Goal: Task Accomplishment & Management: Use online tool/utility

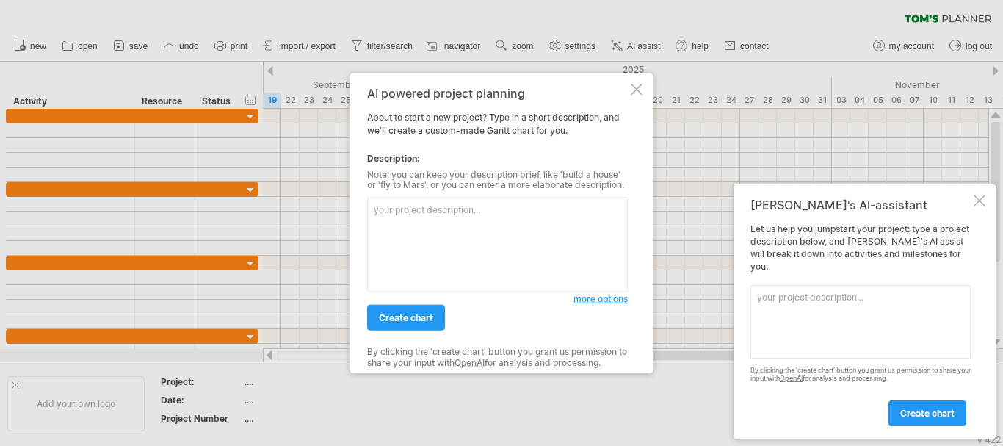
paste textarea "Create a detailed [PERSON_NAME] chart for a software engineering final year pro…"
type textarea "Create a detailed [PERSON_NAME] chart for a software engineering final year pro…"
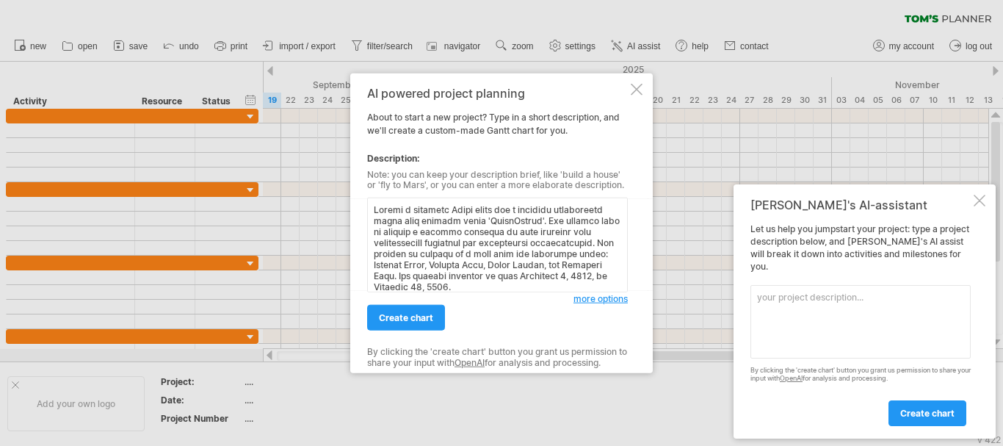
scroll to position [430, 0]
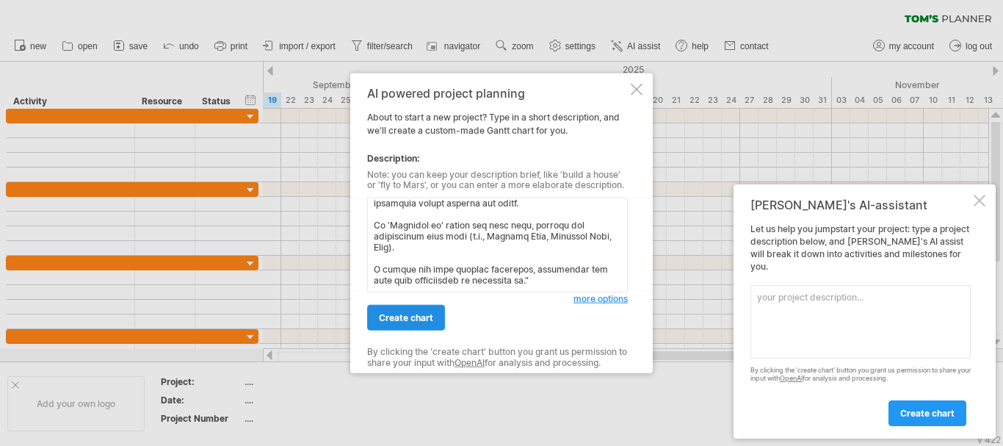
click at [427, 327] on link "create chart" at bounding box center [406, 318] width 78 height 26
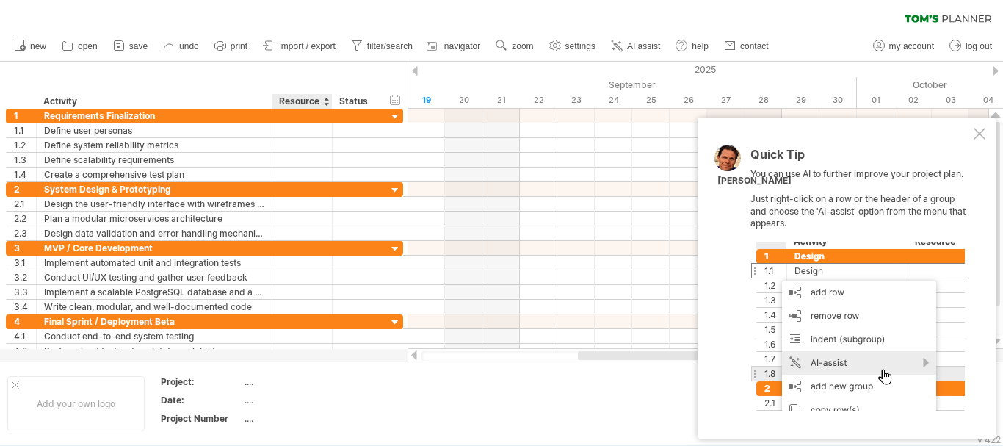
click at [321, 98] on div "Resource" at bounding box center [301, 101] width 45 height 15
click at [326, 104] on div at bounding box center [326, 101] width 6 height 15
click at [362, 99] on div "Status" at bounding box center [355, 101] width 32 height 15
click at [173, 96] on div "Activity" at bounding box center [153, 101] width 220 height 15
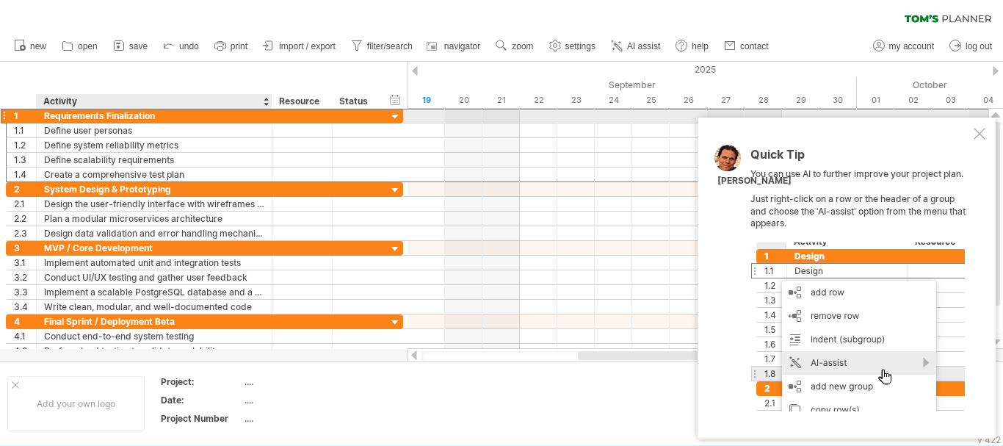
click at [181, 116] on div "Requirements Finalization" at bounding box center [154, 116] width 220 height 14
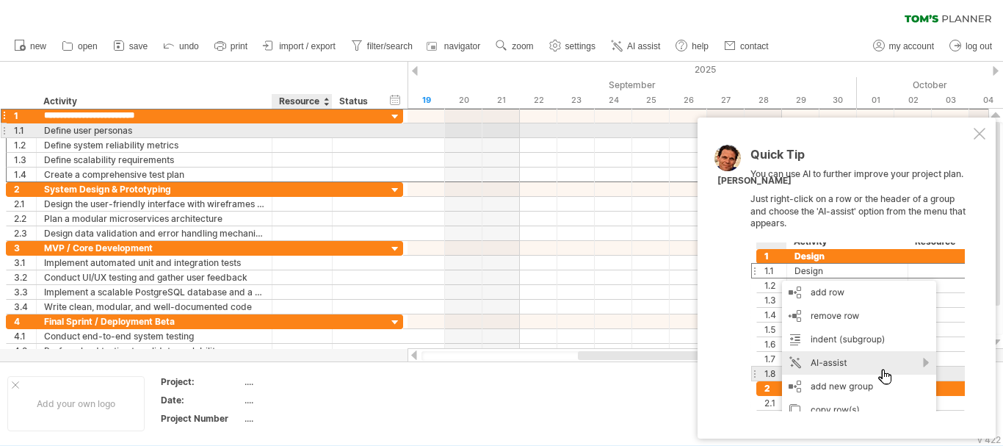
click at [283, 131] on div at bounding box center [302, 130] width 45 height 14
click at [367, 135] on div at bounding box center [356, 130] width 32 height 14
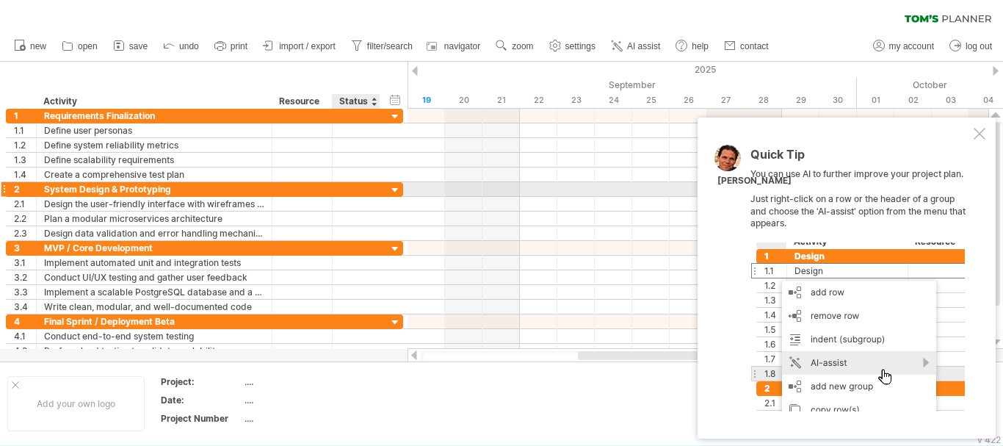
click at [400, 191] on div at bounding box center [396, 191] width 14 height 14
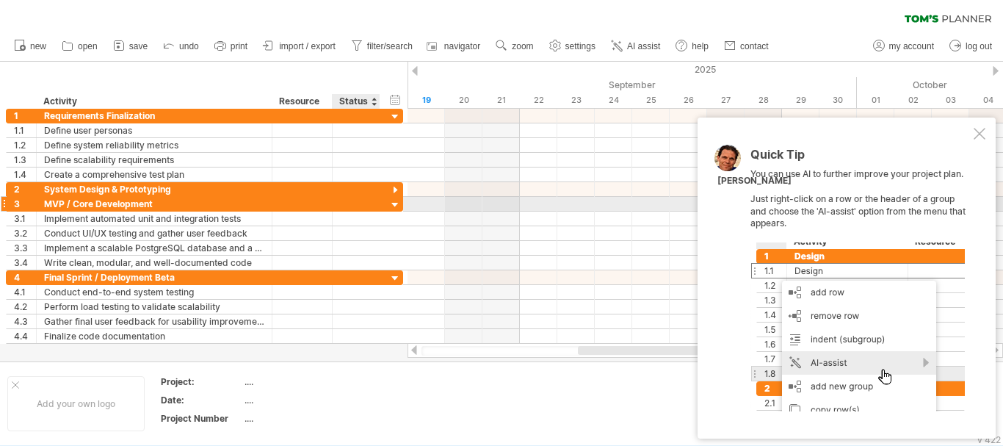
click at [395, 203] on div at bounding box center [396, 205] width 14 height 14
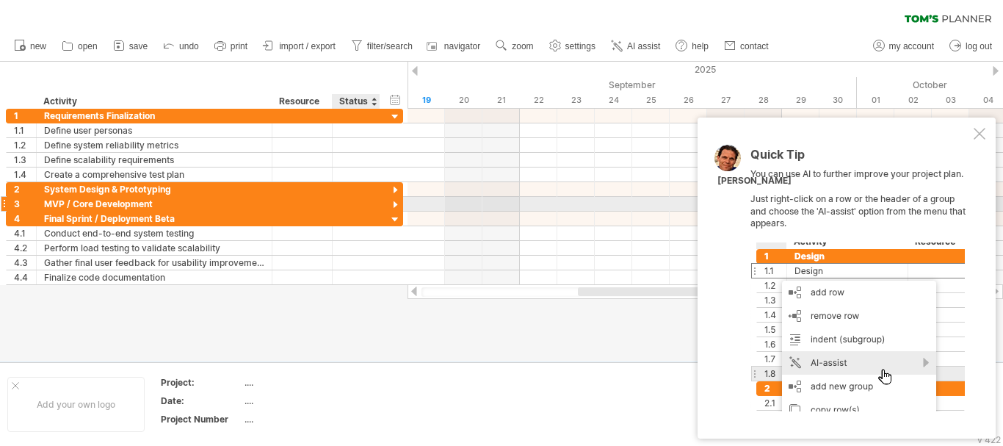
click at [395, 203] on div at bounding box center [396, 205] width 14 height 14
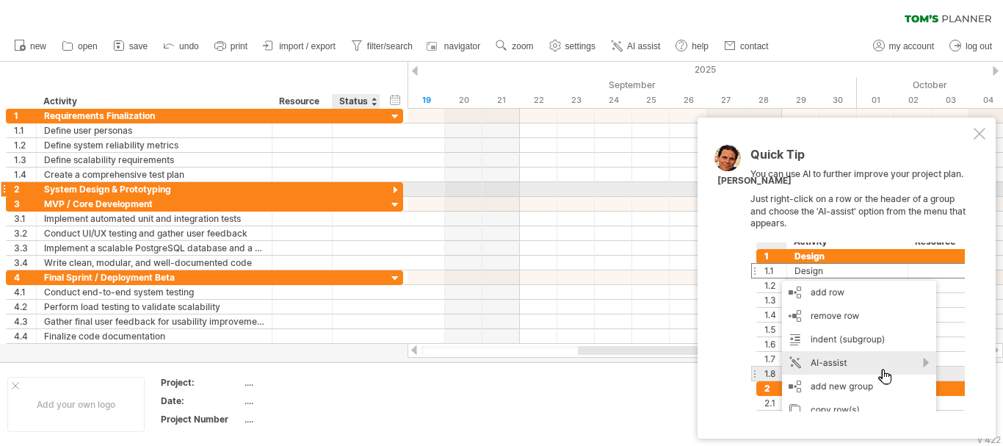
click at [397, 190] on div at bounding box center [396, 191] width 14 height 14
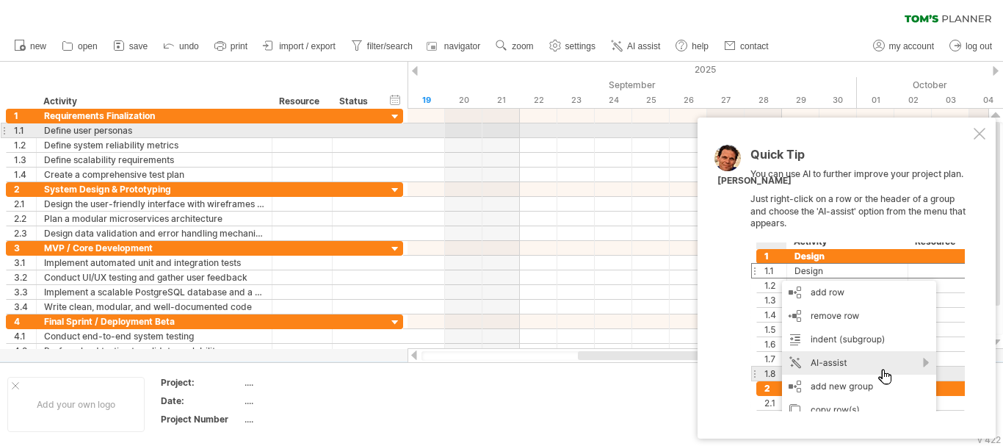
click at [2, 131] on div at bounding box center [4, 130] width 6 height 15
click at [5, 132] on div at bounding box center [4, 130] width 6 height 15
click at [135, 131] on div "Define user personas" at bounding box center [154, 130] width 220 height 14
click at [135, 131] on input "**********" at bounding box center [154, 130] width 220 height 14
click at [198, 129] on input "**********" at bounding box center [154, 130] width 220 height 14
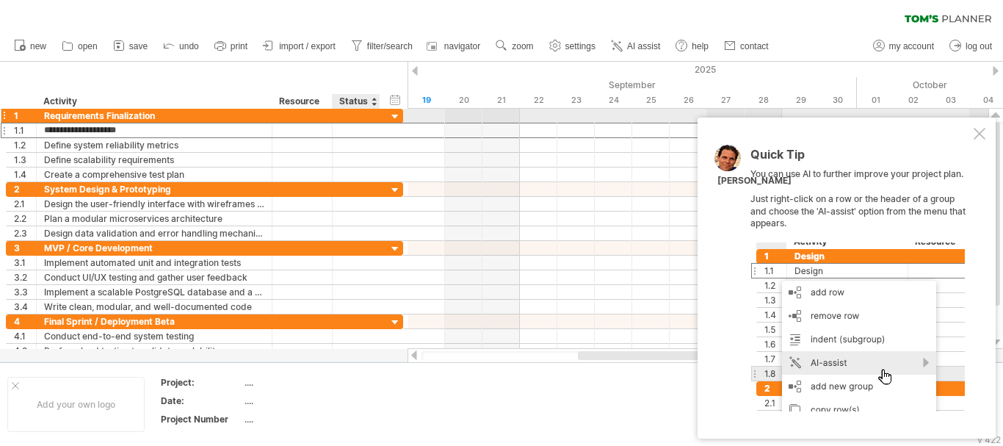
click at [394, 114] on div at bounding box center [396, 117] width 14 height 14
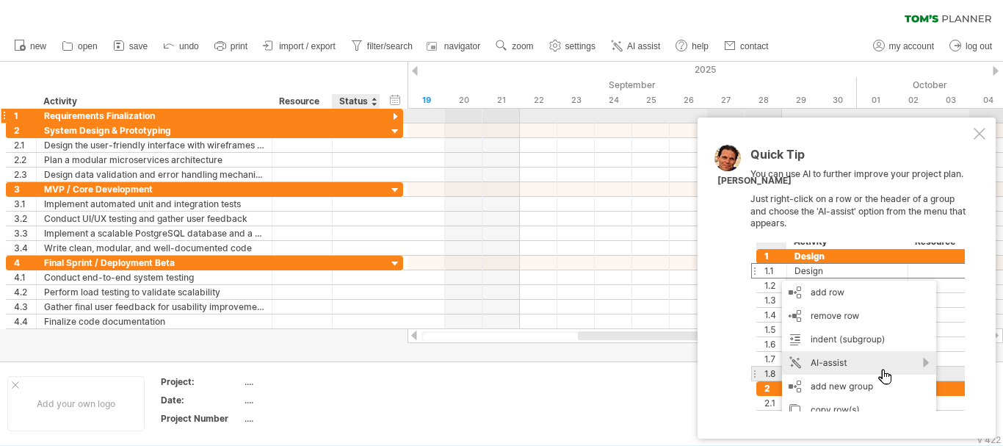
click at [394, 114] on div at bounding box center [396, 117] width 14 height 14
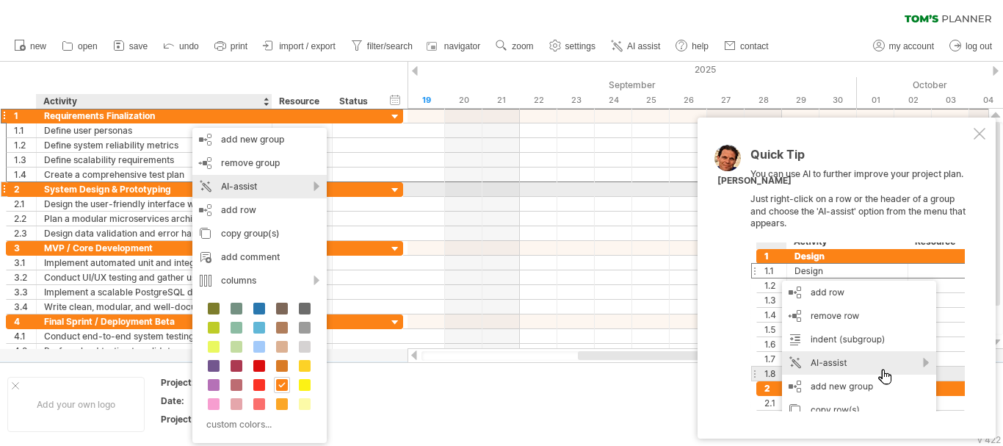
click at [254, 190] on div "AI-assist" at bounding box center [259, 187] width 134 height 24
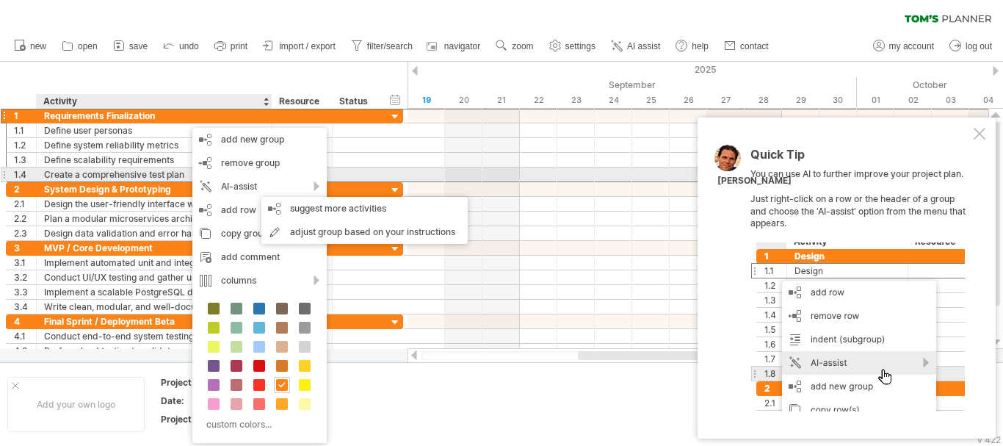
click at [400, 169] on div at bounding box center [402, 174] width 4 height 14
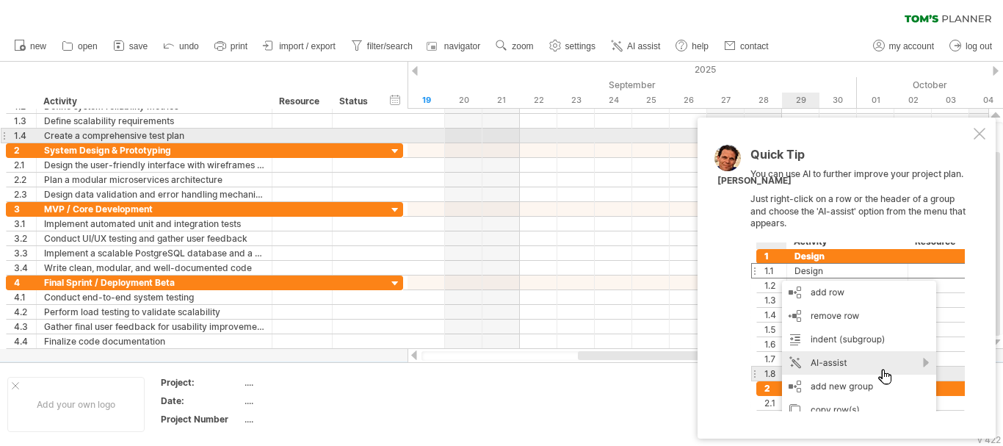
click at [982, 141] on div "Quick Tip You can use AI to further improve your project plan. Just right-click…" at bounding box center [847, 278] width 298 height 321
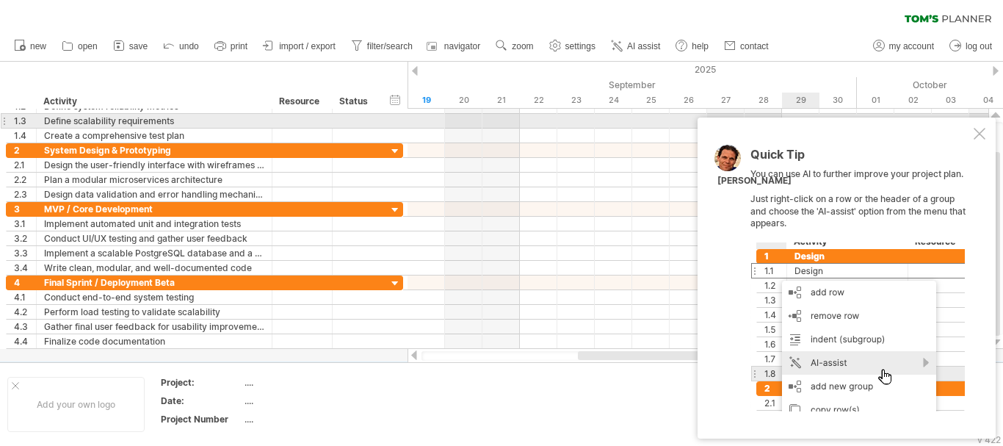
click at [978, 127] on div "Quick Tip You can use AI to further improve your project plan. Just right-click…" at bounding box center [847, 278] width 298 height 321
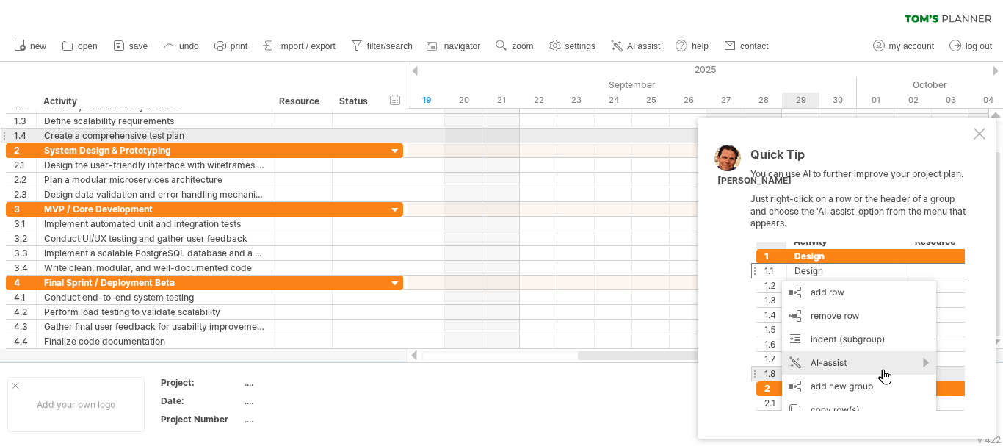
click at [979, 133] on div at bounding box center [980, 134] width 12 height 12
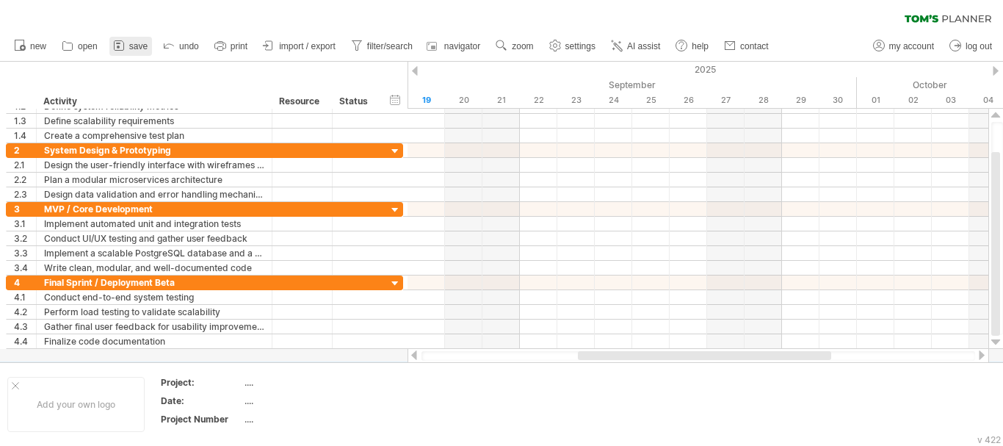
click at [128, 50] on link "save" at bounding box center [130, 46] width 43 height 19
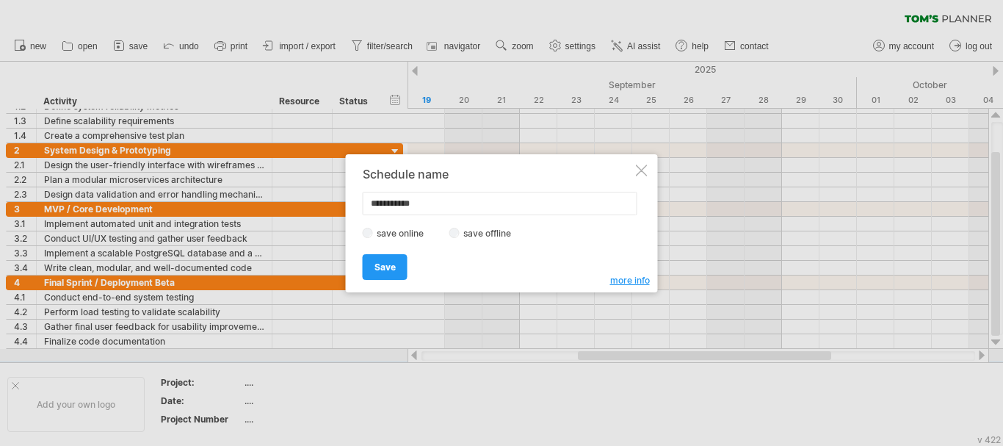
click at [642, 171] on div at bounding box center [642, 171] width 12 height 12
